Goal: Transaction & Acquisition: Obtain resource

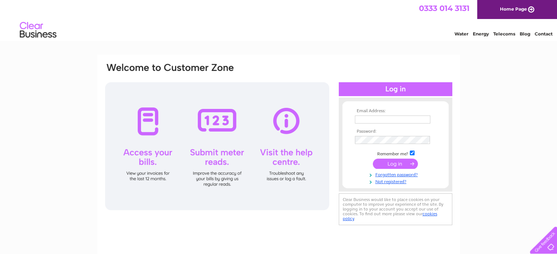
type input "william.quilter@gmail.com"
click at [392, 163] on input "submit" at bounding box center [395, 164] width 45 height 10
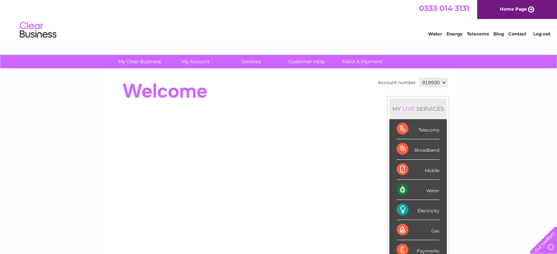
click at [433, 191] on div "Water" at bounding box center [417, 190] width 43 height 20
click at [425, 209] on div "Electricity" at bounding box center [417, 210] width 43 height 20
click at [400, 208] on div "Electricity" at bounding box center [417, 210] width 43 height 20
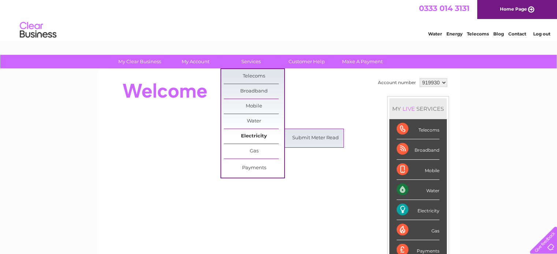
click at [255, 133] on link "Electricity" at bounding box center [254, 136] width 60 height 15
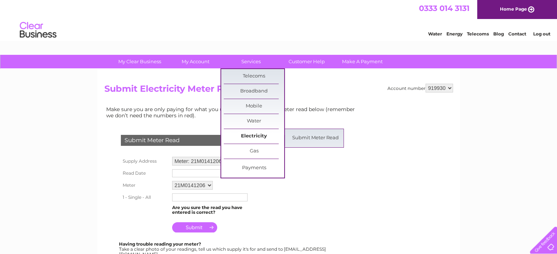
click at [255, 136] on link "Electricity" at bounding box center [254, 136] width 60 height 15
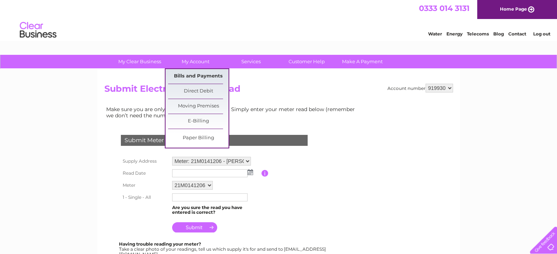
click at [194, 77] on link "Bills and Payments" at bounding box center [198, 76] width 60 height 15
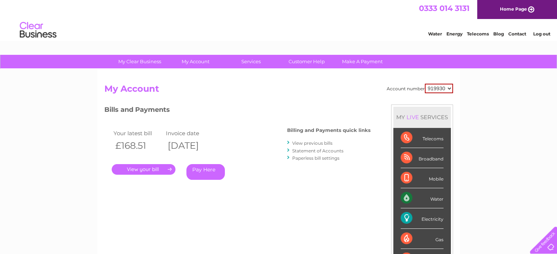
click at [136, 169] on link "." at bounding box center [144, 169] width 64 height 11
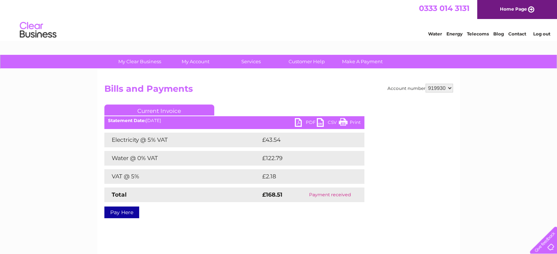
click at [297, 121] on link "PDF" at bounding box center [306, 123] width 22 height 11
click at [34, 90] on div "My Clear Business Login Details My Details My Preferences Link Account My Accou…" at bounding box center [278, 227] width 557 height 344
click at [454, 33] on link "Energy" at bounding box center [454, 33] width 16 height 5
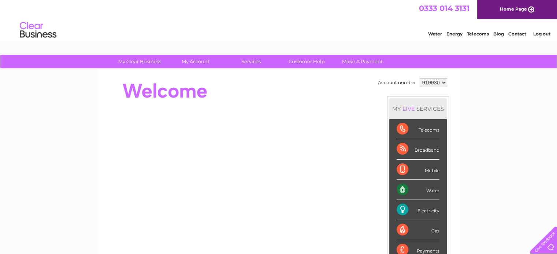
click at [457, 32] on link "Energy" at bounding box center [454, 33] width 16 height 5
click at [400, 207] on div "Electricity" at bounding box center [417, 210] width 43 height 20
click at [401, 189] on div "Water" at bounding box center [417, 190] width 43 height 20
click at [434, 33] on link "Water" at bounding box center [435, 33] width 14 height 5
click at [401, 188] on div "Water" at bounding box center [417, 190] width 43 height 20
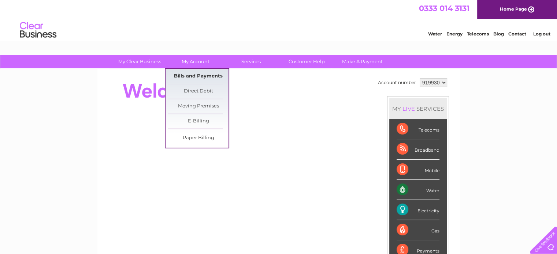
click at [196, 74] on link "Bills and Payments" at bounding box center [198, 76] width 60 height 15
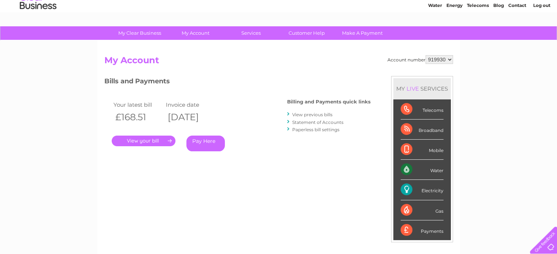
scroll to position [29, 0]
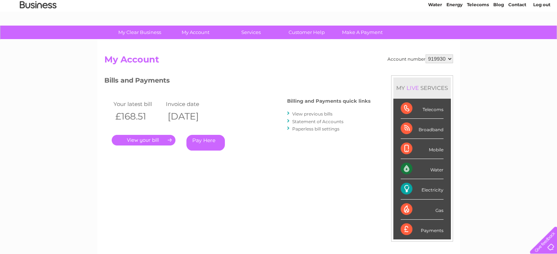
click at [139, 139] on link "." at bounding box center [144, 140] width 64 height 11
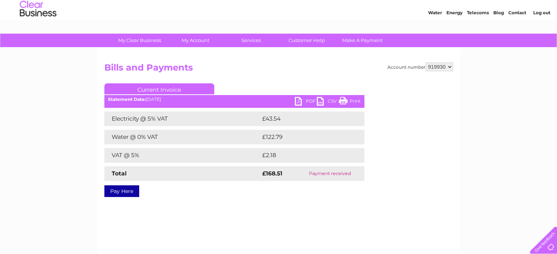
scroll to position [22, 0]
click at [299, 100] on link "PDF" at bounding box center [306, 102] width 22 height 11
